Goal: Transaction & Acquisition: Download file/media

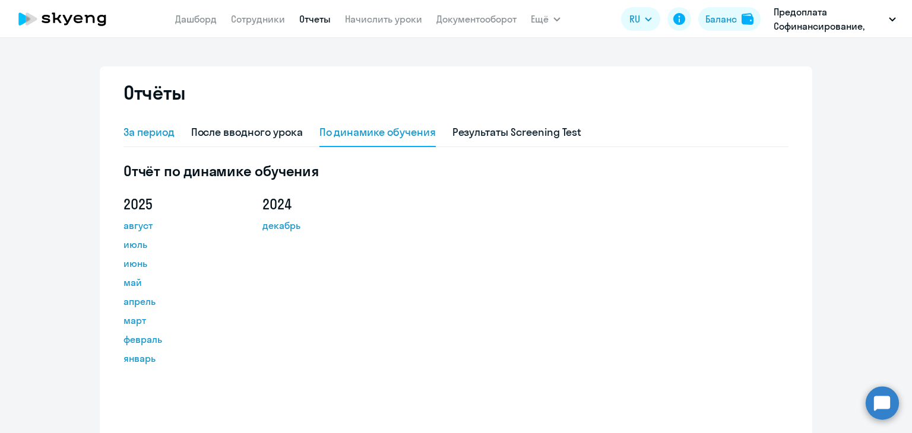
click at [153, 133] on div "За период" at bounding box center [148, 132] width 51 height 15
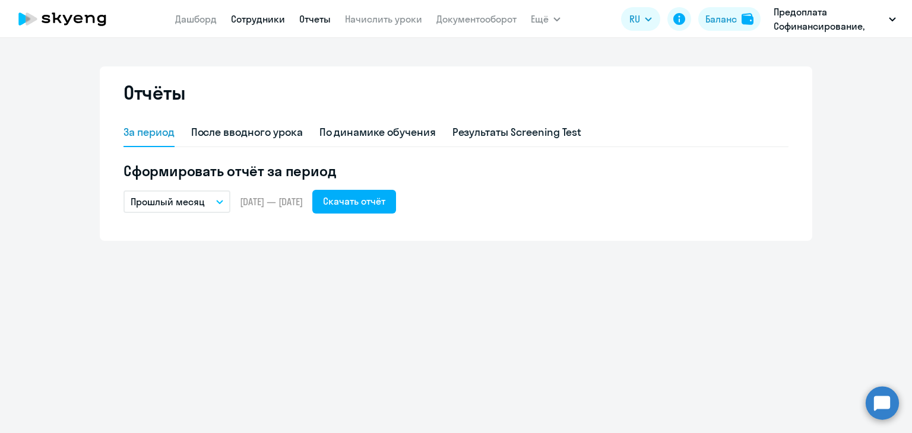
click at [271, 17] on link "Сотрудники" at bounding box center [258, 19] width 54 height 12
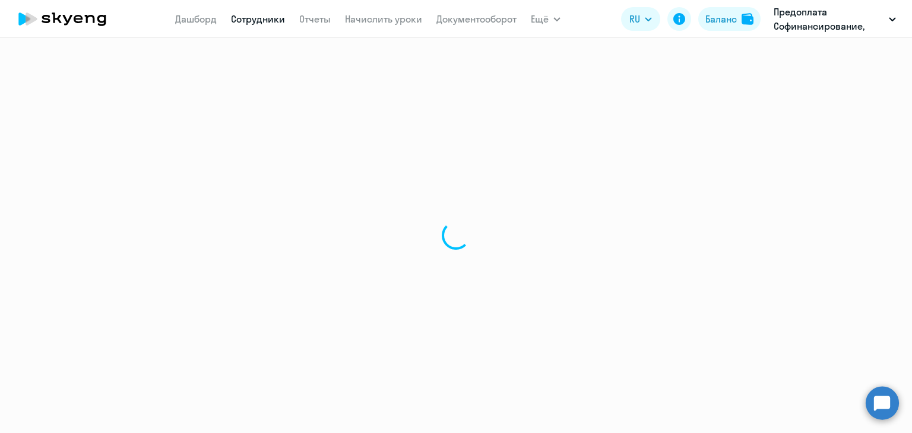
select select "30"
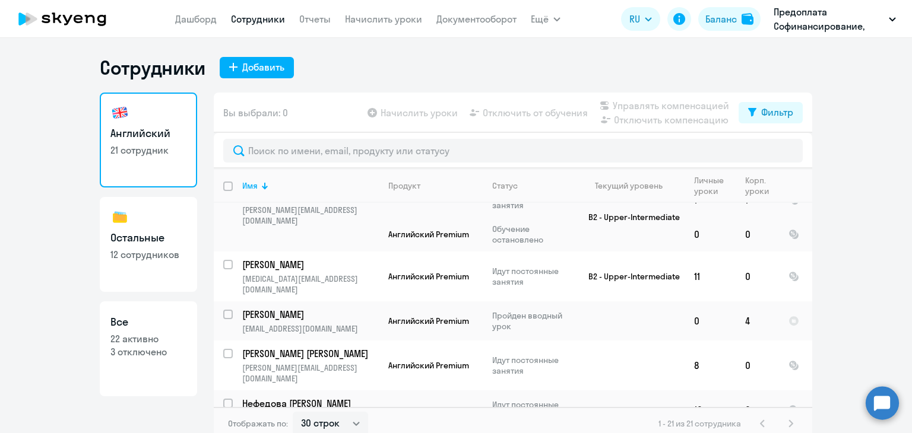
scroll to position [297, 0]
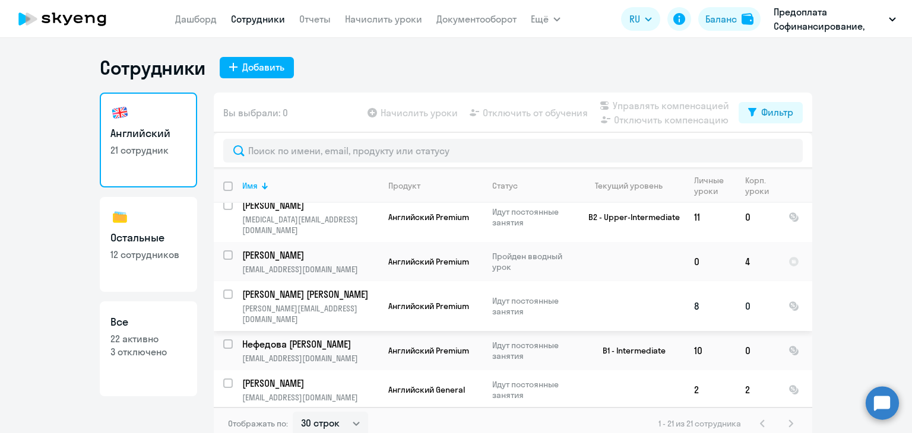
click at [223, 290] on input "select row 23510071" at bounding box center [235, 302] width 24 height 24
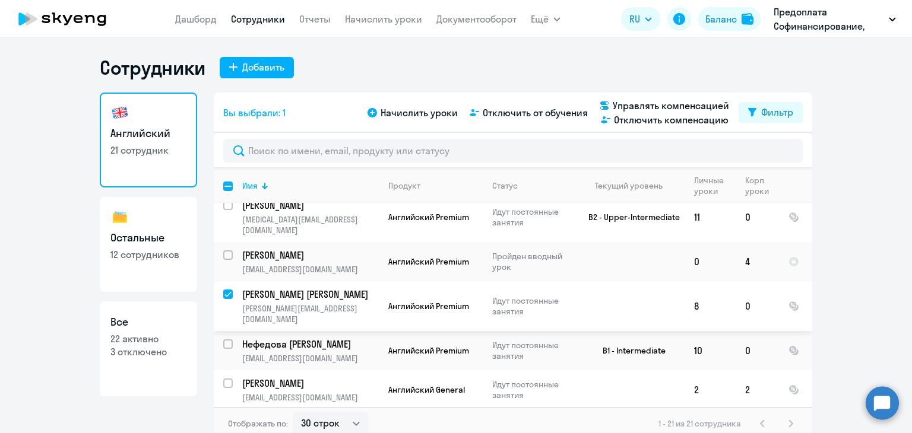
click at [227, 290] on input "deselect row 23510071" at bounding box center [235, 302] width 24 height 24
checkbox input "false"
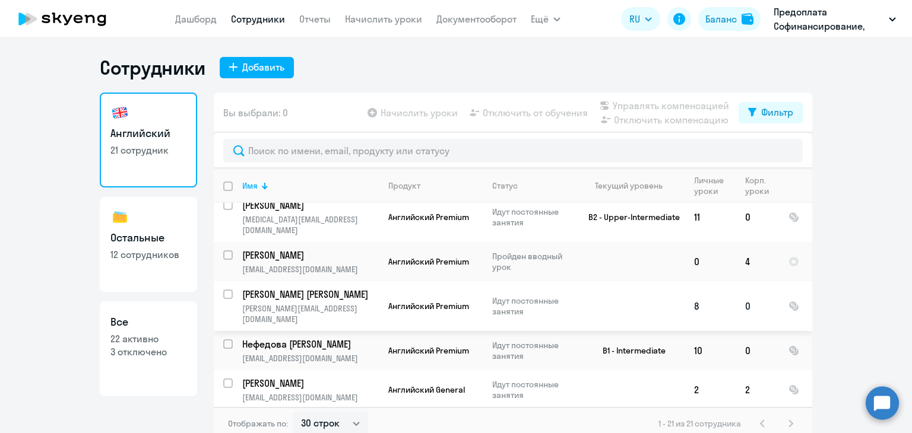
click at [272, 288] on p "[PERSON_NAME] [PERSON_NAME]" at bounding box center [309, 294] width 134 height 13
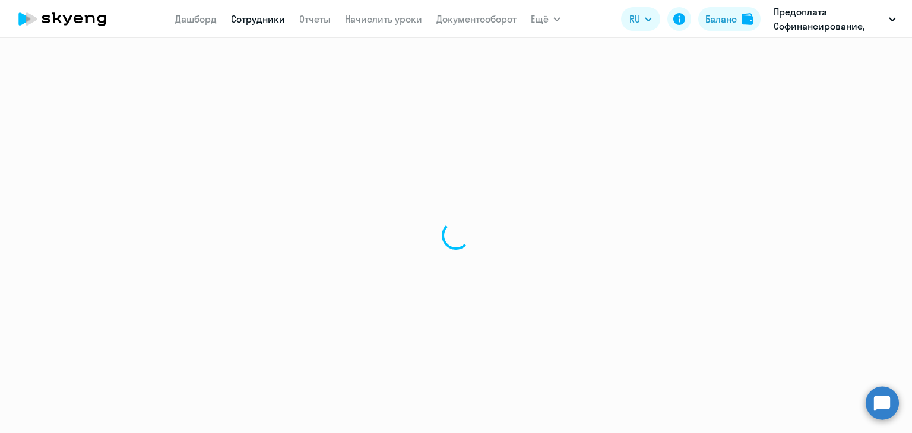
select select "english"
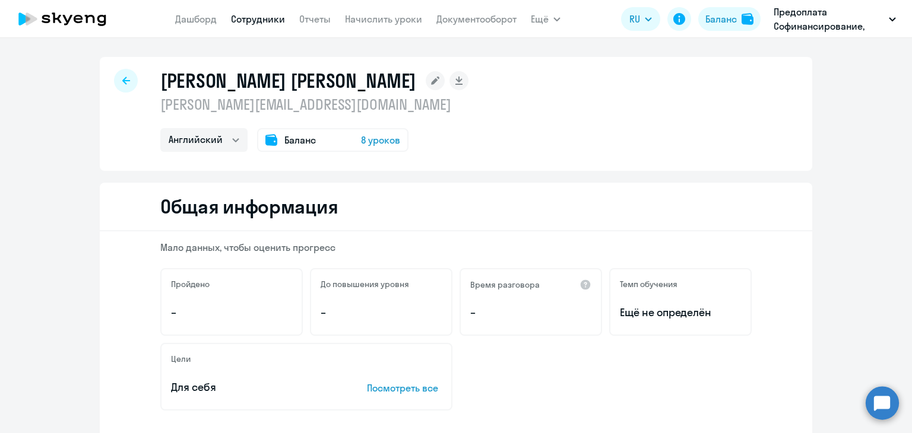
click at [368, 137] on span "8 уроков" at bounding box center [380, 140] width 39 height 14
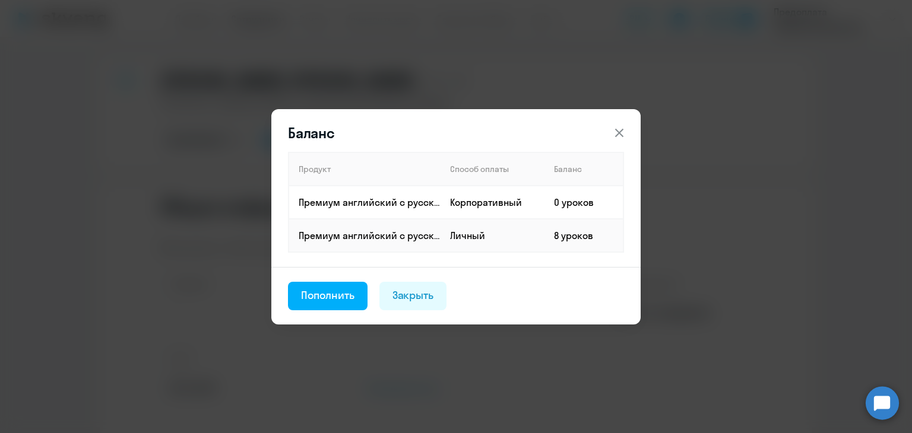
click at [622, 131] on icon at bounding box center [619, 132] width 8 height 8
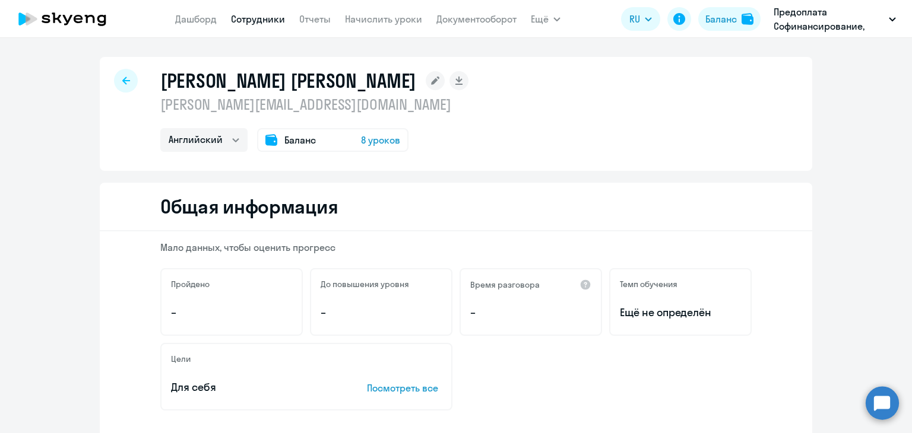
click at [291, 142] on span "Баланс" at bounding box center [299, 140] width 31 height 14
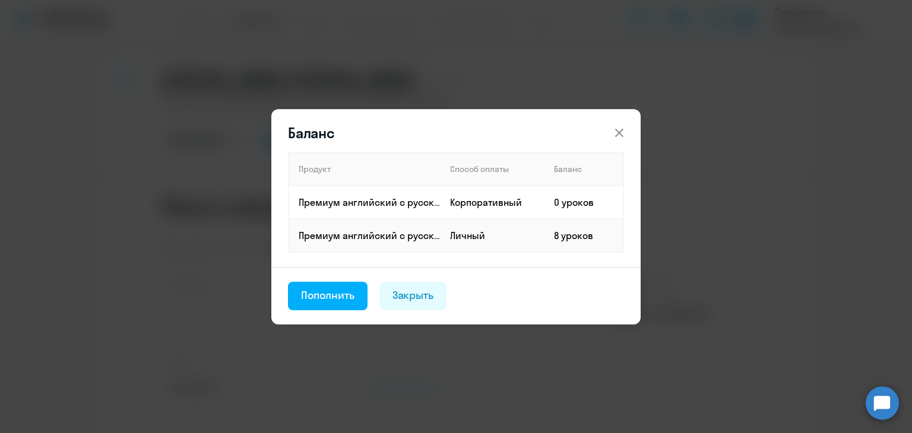
click at [618, 134] on icon at bounding box center [619, 133] width 14 height 14
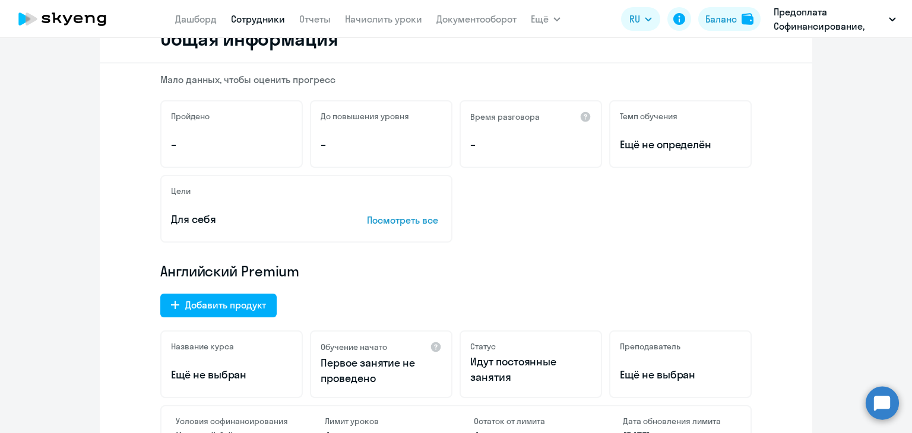
scroll to position [26, 0]
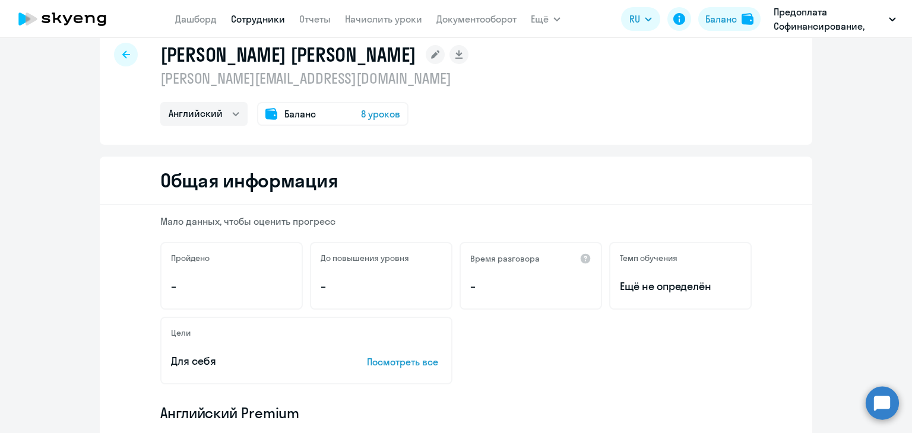
click at [122, 53] on icon at bounding box center [126, 54] width 8 height 8
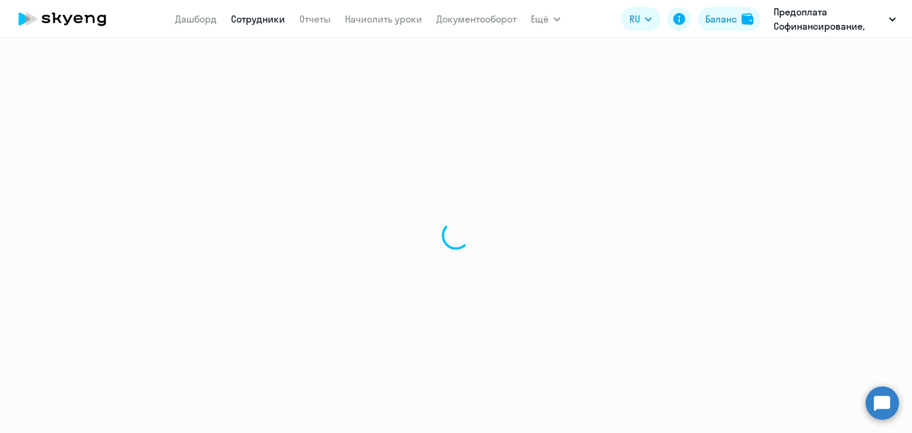
select select "30"
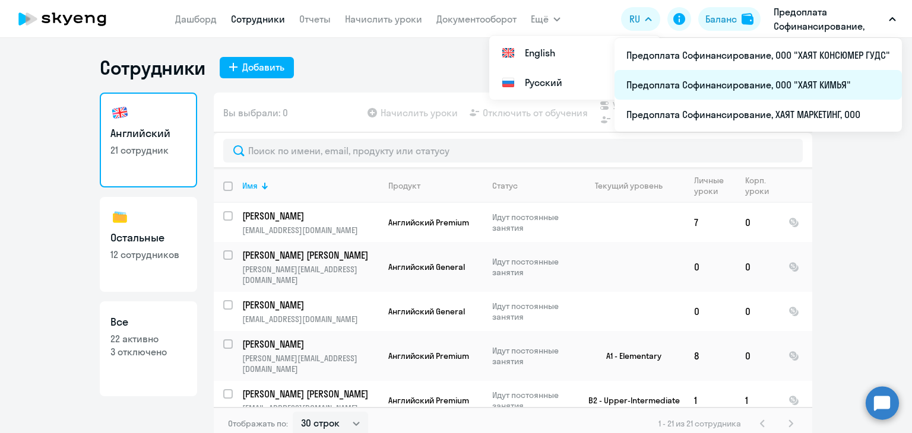
click at [814, 84] on li "Предоплата Софинансирование, ООО "ХАЯТ КИМЬЯ"" at bounding box center [757, 85] width 287 height 30
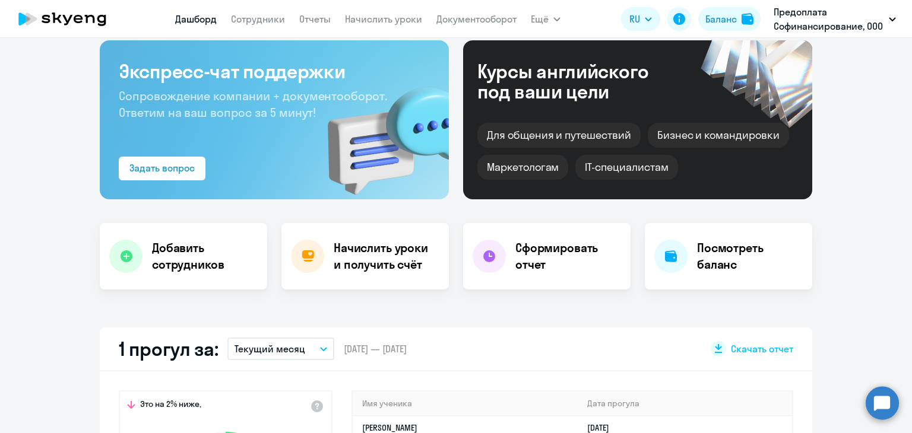
select select "30"
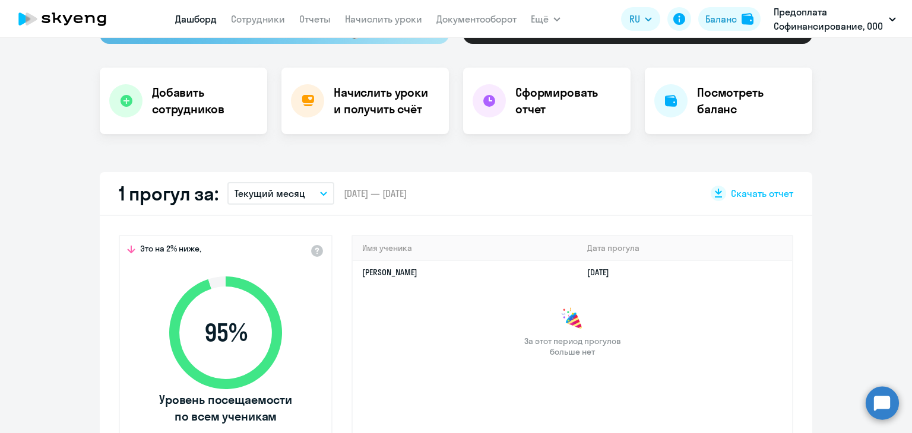
scroll to position [237, 0]
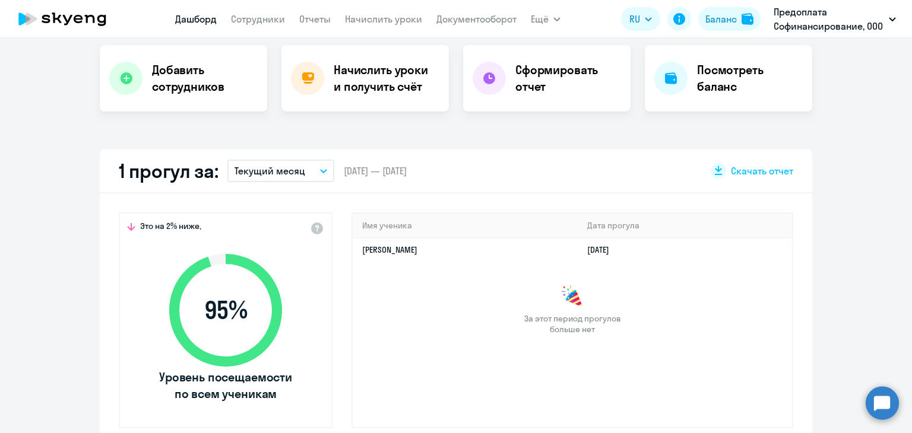
click at [320, 172] on icon "button" at bounding box center [323, 171] width 7 height 4
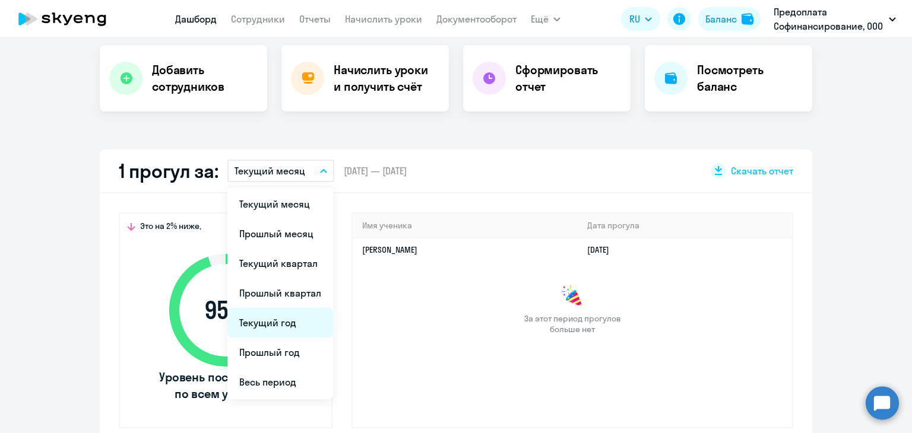
click at [262, 322] on li "Текущий год" at bounding box center [280, 323] width 106 height 30
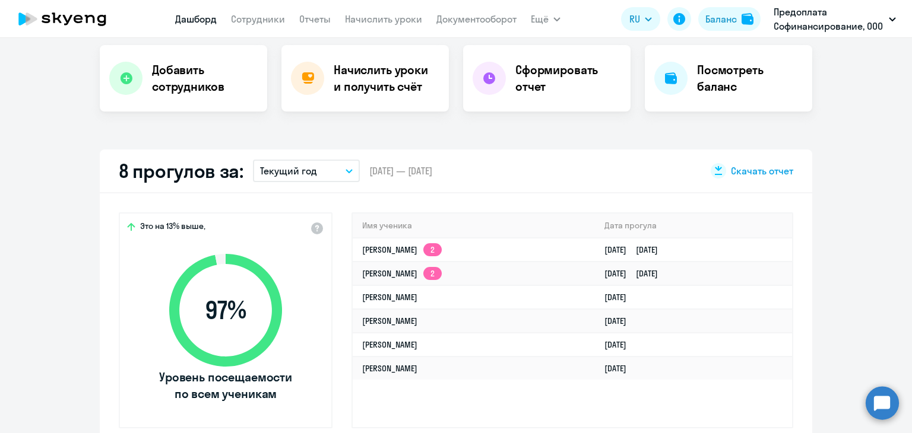
click at [761, 170] on span "Скачать отчет" at bounding box center [762, 170] width 62 height 13
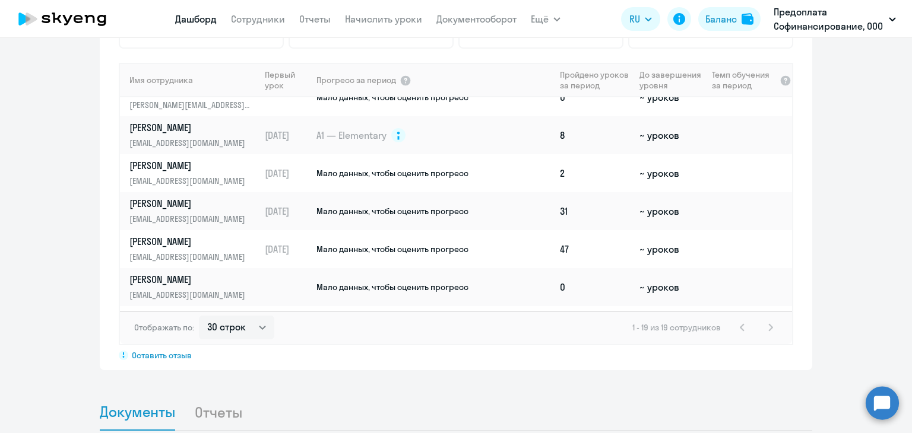
scroll to position [508, 0]
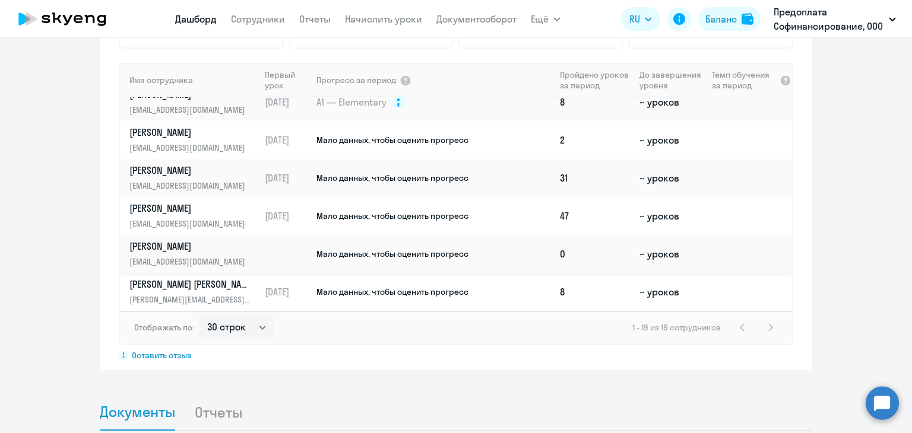
click at [153, 244] on p "[PERSON_NAME]" at bounding box center [190, 246] width 122 height 13
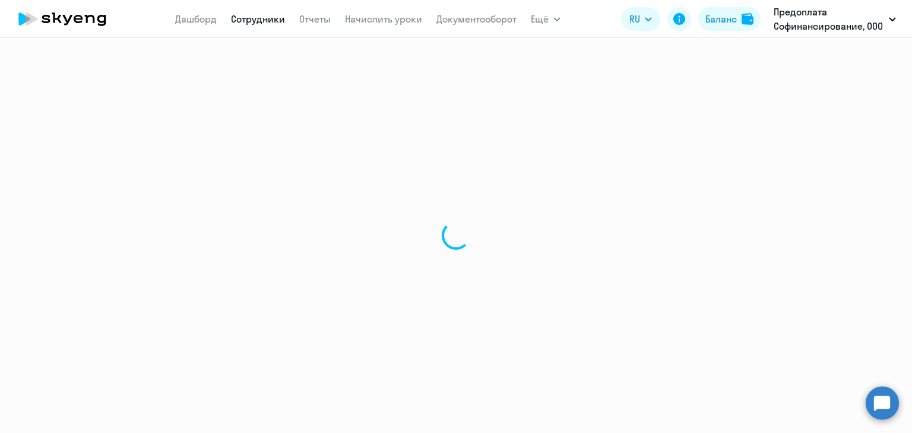
select select "english"
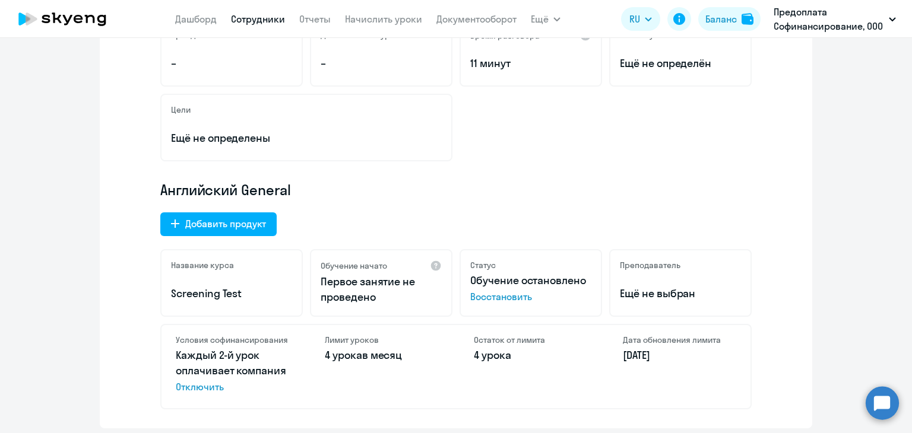
scroll to position [356, 0]
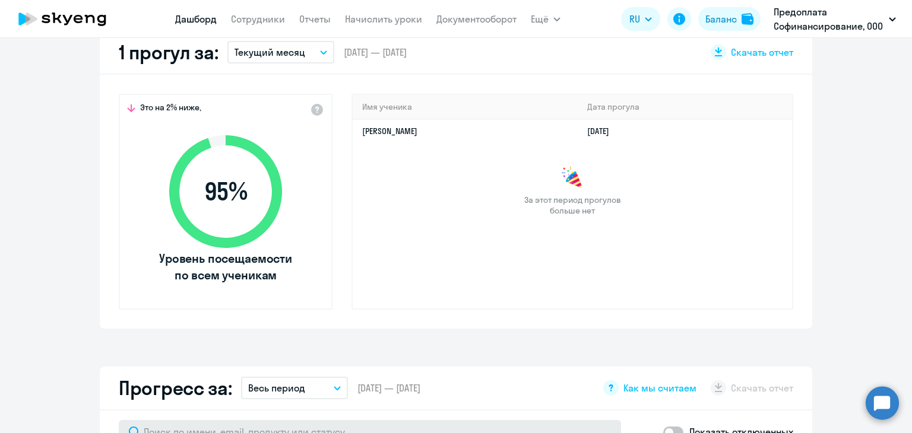
select select "30"
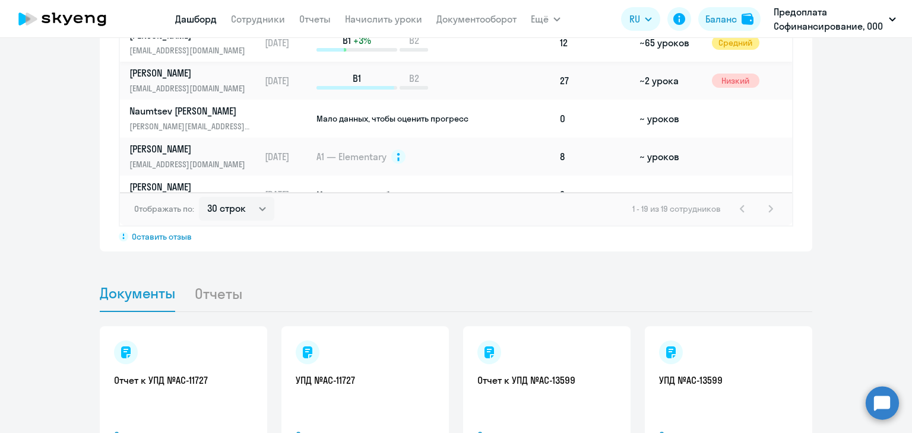
scroll to position [356, 0]
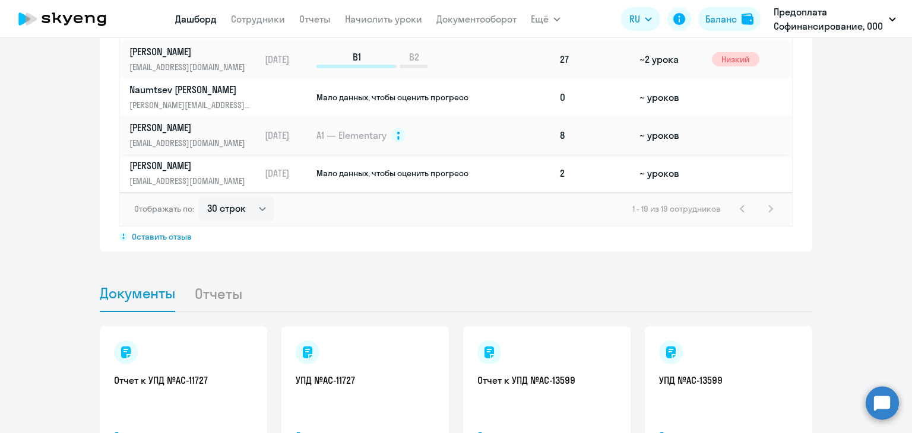
click at [152, 124] on p "[PERSON_NAME]" at bounding box center [190, 127] width 122 height 13
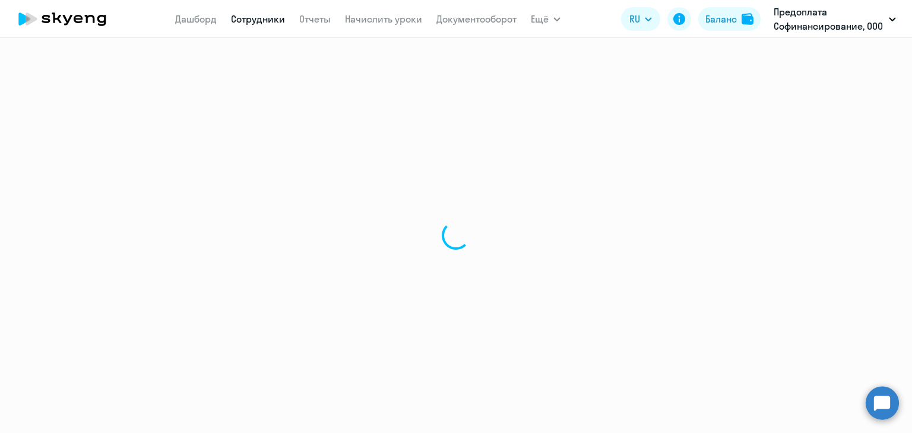
select select "english"
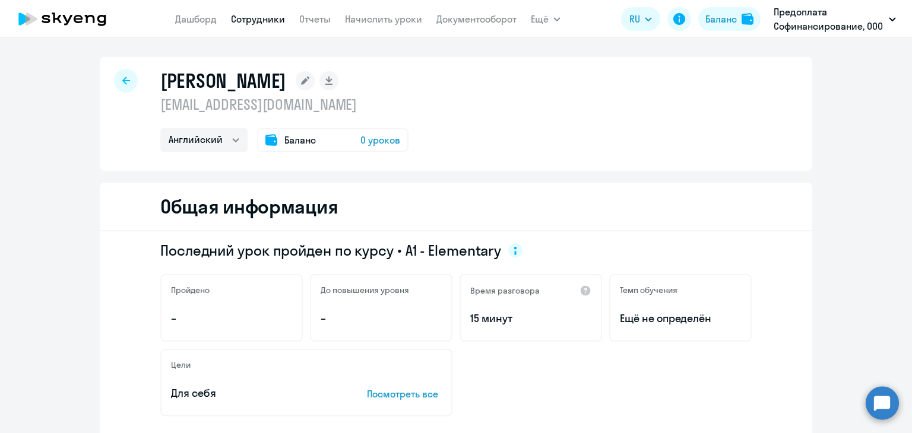
click at [122, 81] on icon at bounding box center [126, 81] width 8 height 8
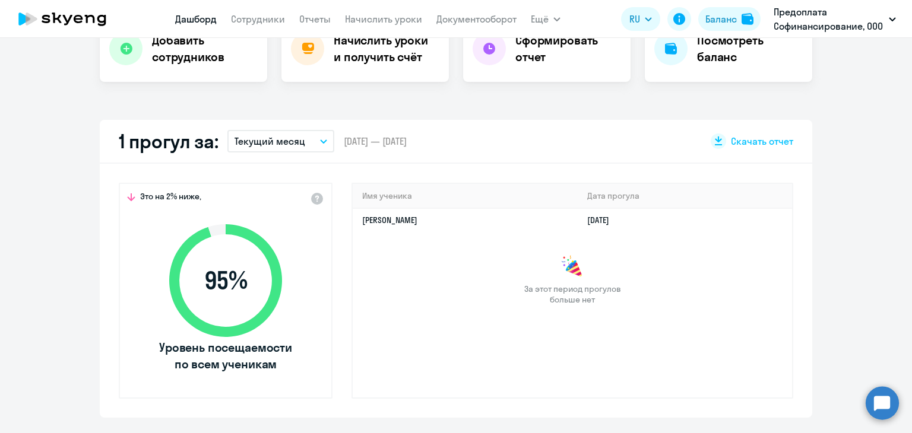
scroll to position [297, 0]
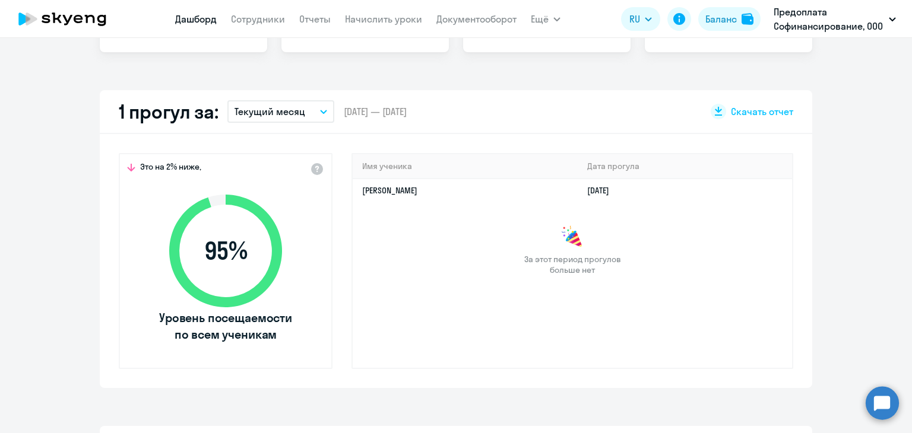
select select "30"
click at [321, 112] on icon "button" at bounding box center [323, 112] width 7 height 4
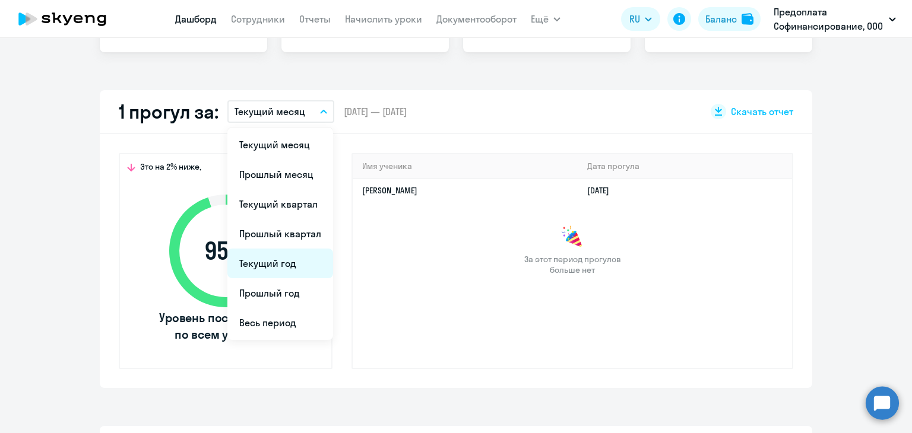
click at [277, 269] on li "Текущий год" at bounding box center [280, 264] width 106 height 30
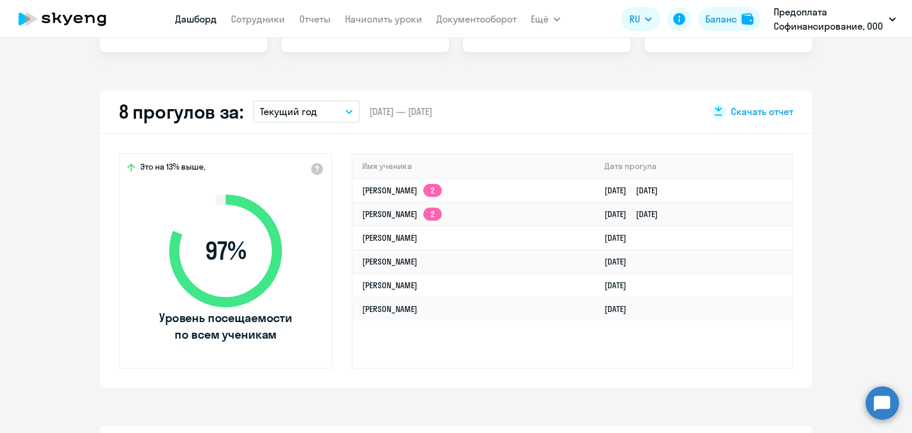
click at [769, 108] on span "Скачать отчет" at bounding box center [762, 111] width 62 height 13
click at [313, 17] on link "Отчеты" at bounding box center [314, 19] width 31 height 12
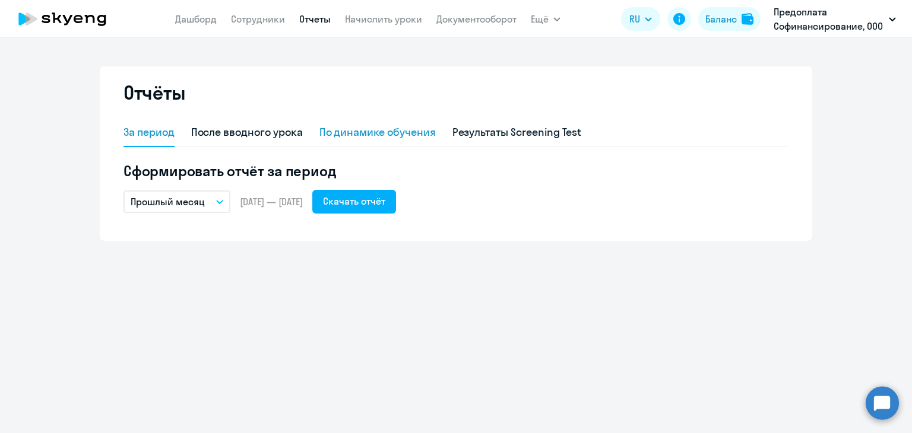
click at [373, 133] on div "По динамике обучения" at bounding box center [377, 132] width 116 height 15
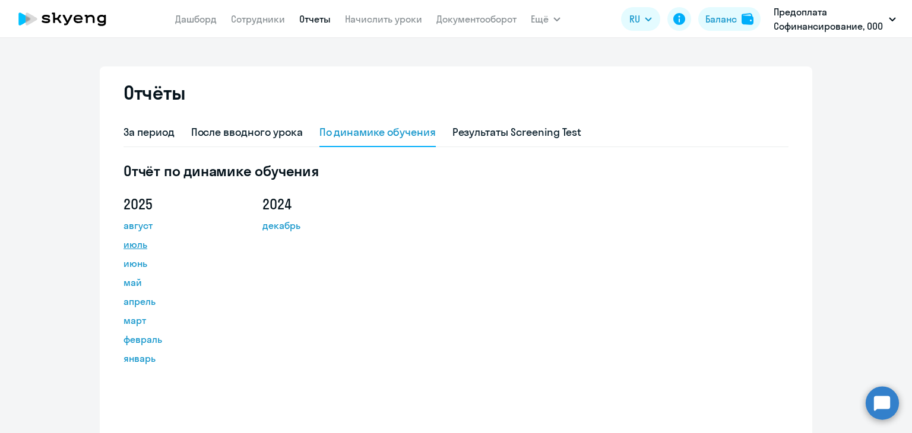
click at [123, 246] on link "июль" at bounding box center [176, 244] width 107 height 14
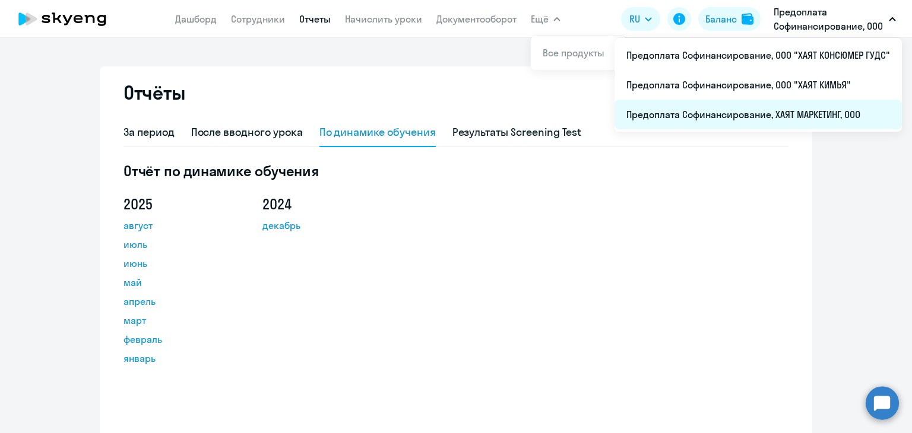
click at [783, 108] on li "Предоплата Софинансирование, ХАЯТ МАРКЕТИНГ, ООО" at bounding box center [757, 115] width 287 height 30
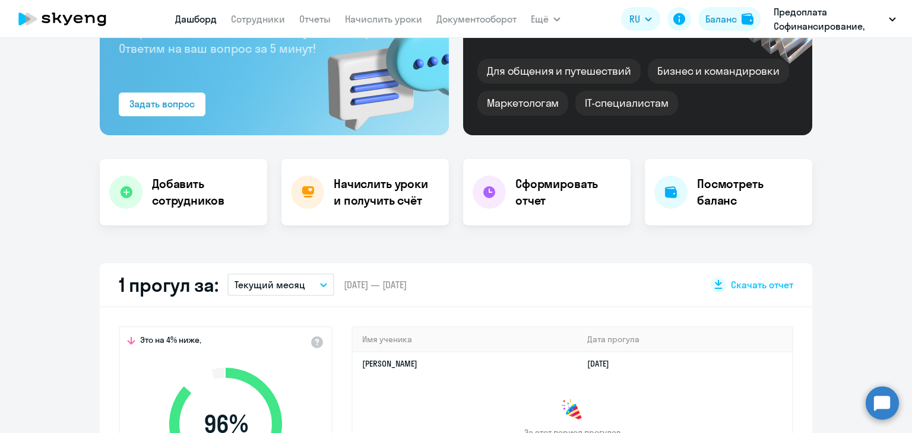
scroll to position [237, 0]
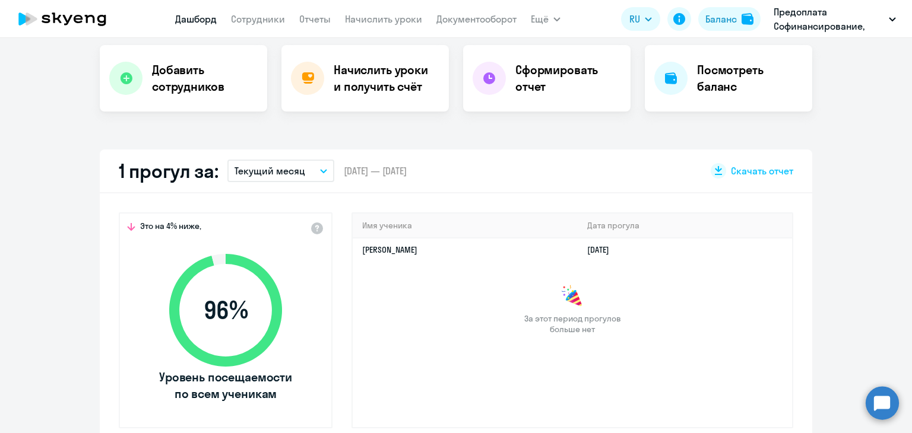
select select "30"
click at [308, 17] on link "Отчеты" at bounding box center [314, 19] width 31 height 12
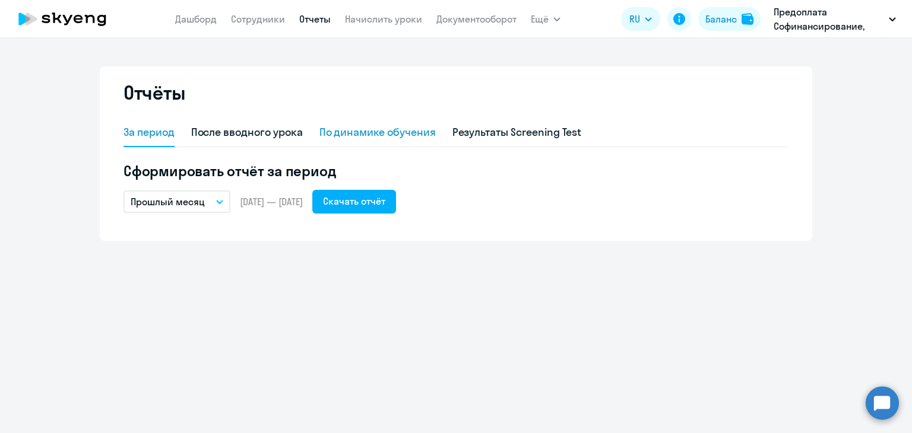
click at [379, 136] on div "По динамике обучения" at bounding box center [377, 132] width 116 height 15
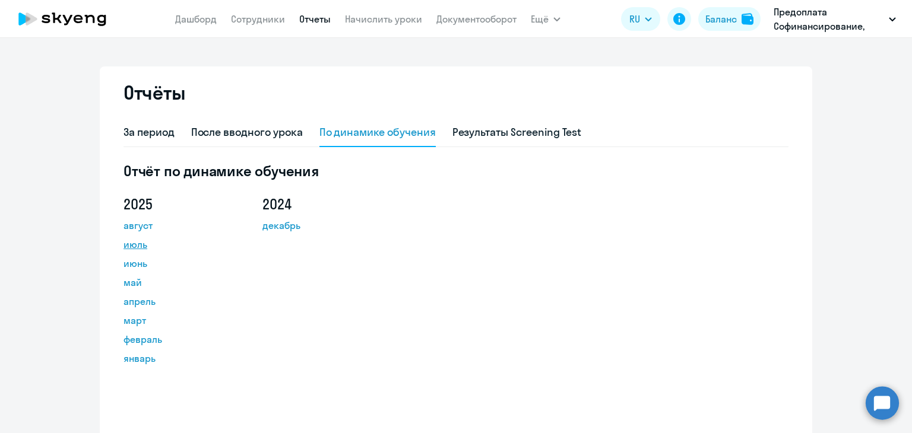
click at [134, 245] on link "июль" at bounding box center [176, 244] width 107 height 14
click at [264, 15] on link "Сотрудники" at bounding box center [258, 19] width 54 height 12
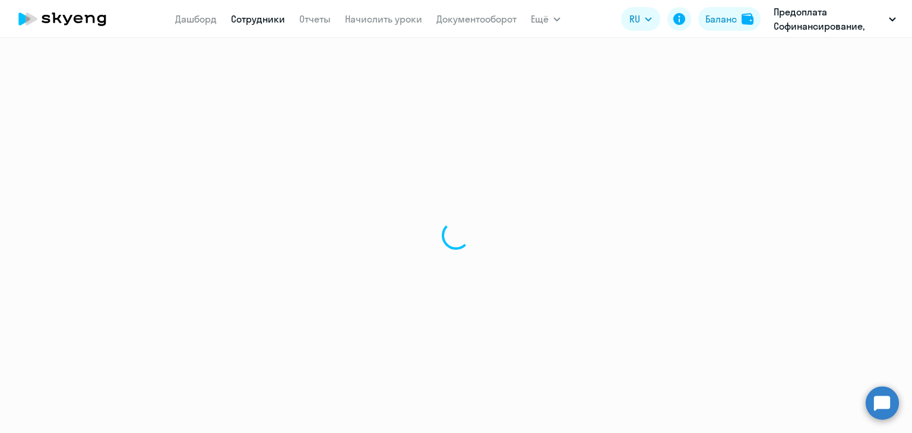
select select "30"
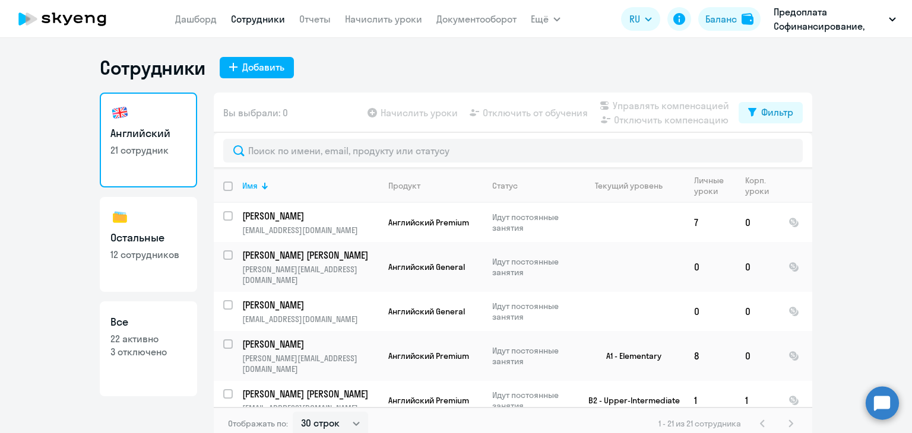
click at [134, 341] on p "22 активно" at bounding box center [148, 338] width 76 height 13
select select "30"
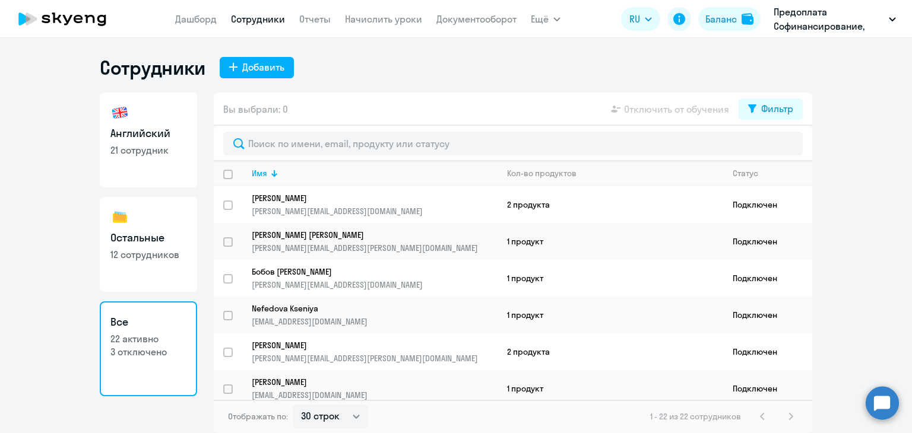
scroll to position [605, 0]
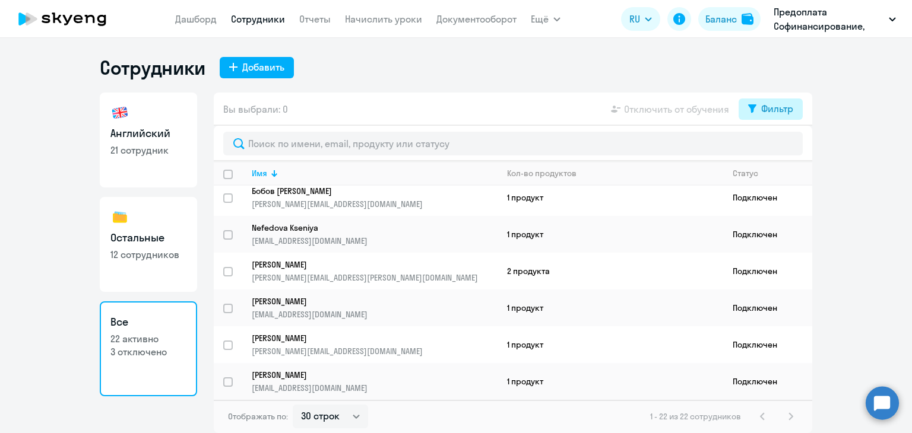
click at [759, 109] on button "Фильтр" at bounding box center [770, 109] width 64 height 21
click at [784, 147] on span at bounding box center [783, 148] width 20 height 12
click at [773, 147] on input "checkbox" at bounding box center [772, 147] width 1 height 1
checkbox input "true"
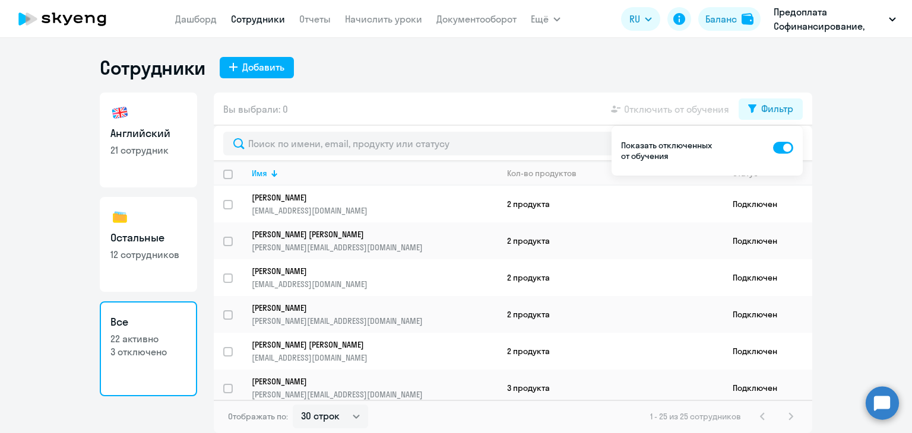
click at [565, 59] on div "Сотрудники Добавить" at bounding box center [456, 68] width 712 height 24
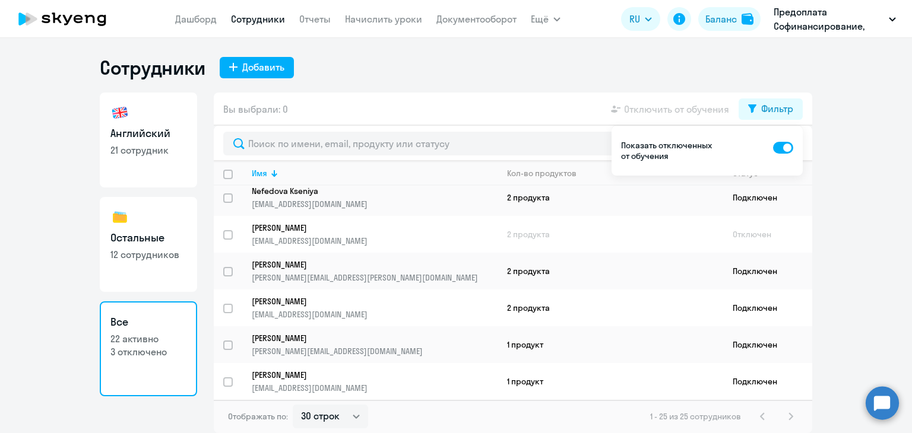
scroll to position [674, 0]
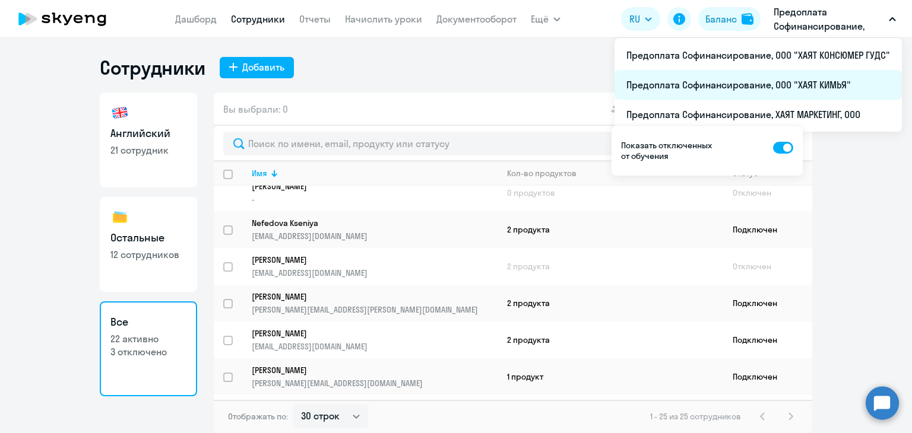
click at [822, 90] on li "Предоплата Софинансирование, ООО "ХАЯТ КИМЬЯ"" at bounding box center [757, 85] width 287 height 30
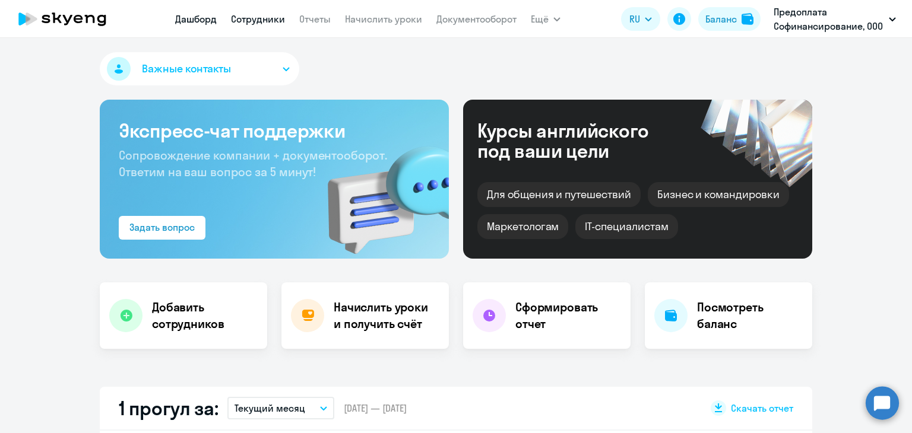
click at [261, 21] on link "Сотрудники" at bounding box center [258, 19] width 54 height 12
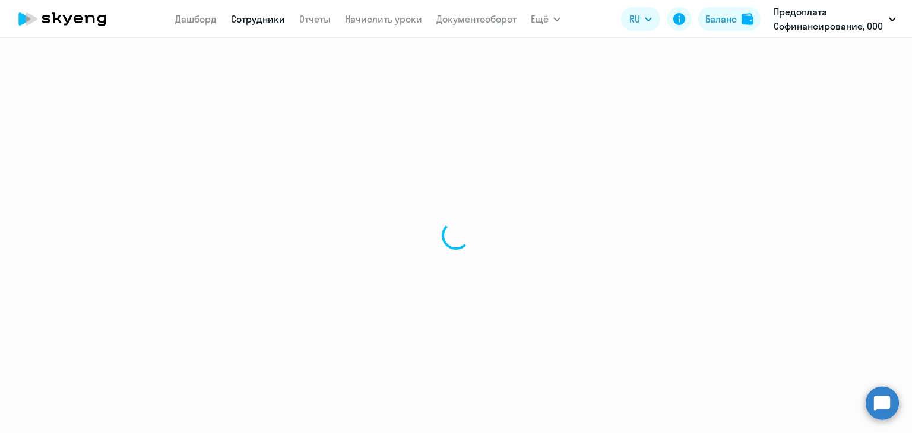
select select "30"
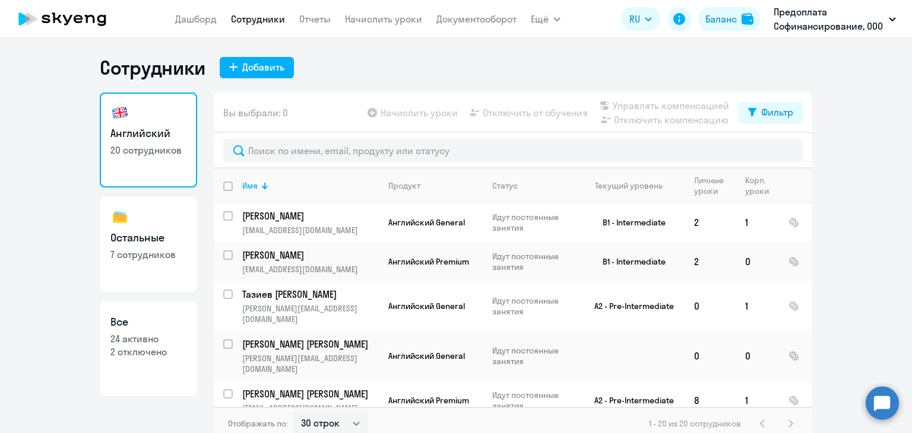
click at [131, 354] on p "2 отключено" at bounding box center [148, 351] width 76 height 13
select select "30"
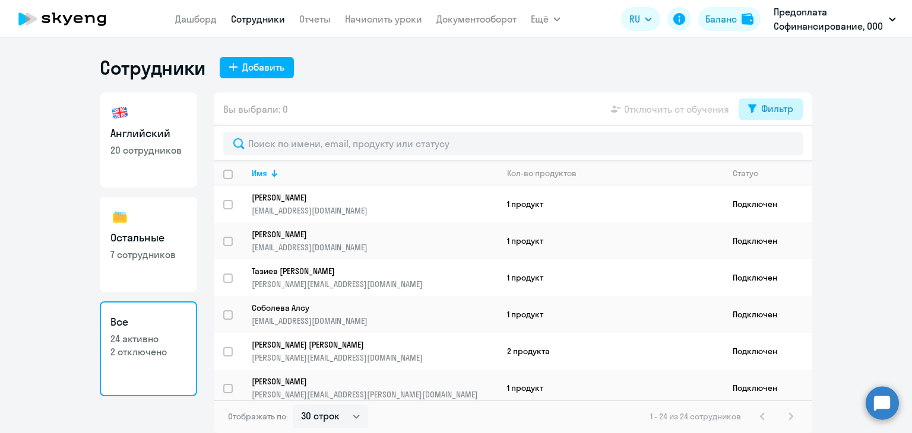
click at [778, 110] on div "Фильтр" at bounding box center [777, 109] width 32 height 14
click at [776, 145] on span at bounding box center [783, 148] width 20 height 12
click at [773, 147] on input "checkbox" at bounding box center [772, 147] width 1 height 1
checkbox input "true"
click at [313, 17] on link "Отчеты" at bounding box center [314, 19] width 31 height 12
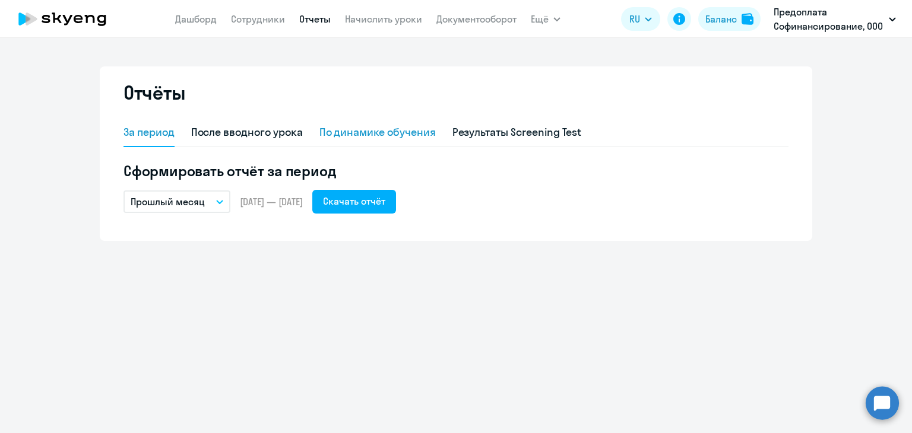
click at [347, 135] on div "По динамике обучения" at bounding box center [377, 132] width 116 height 15
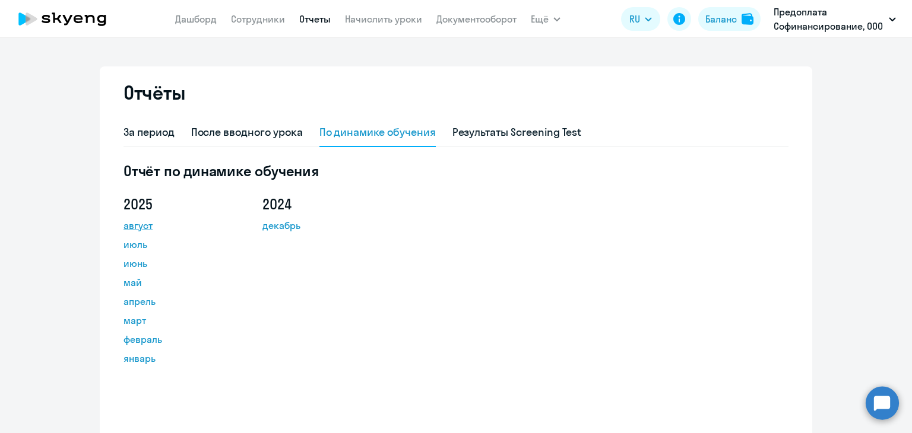
click at [136, 226] on link "август" at bounding box center [176, 225] width 107 height 14
